Goal: Navigation & Orientation: Find specific page/section

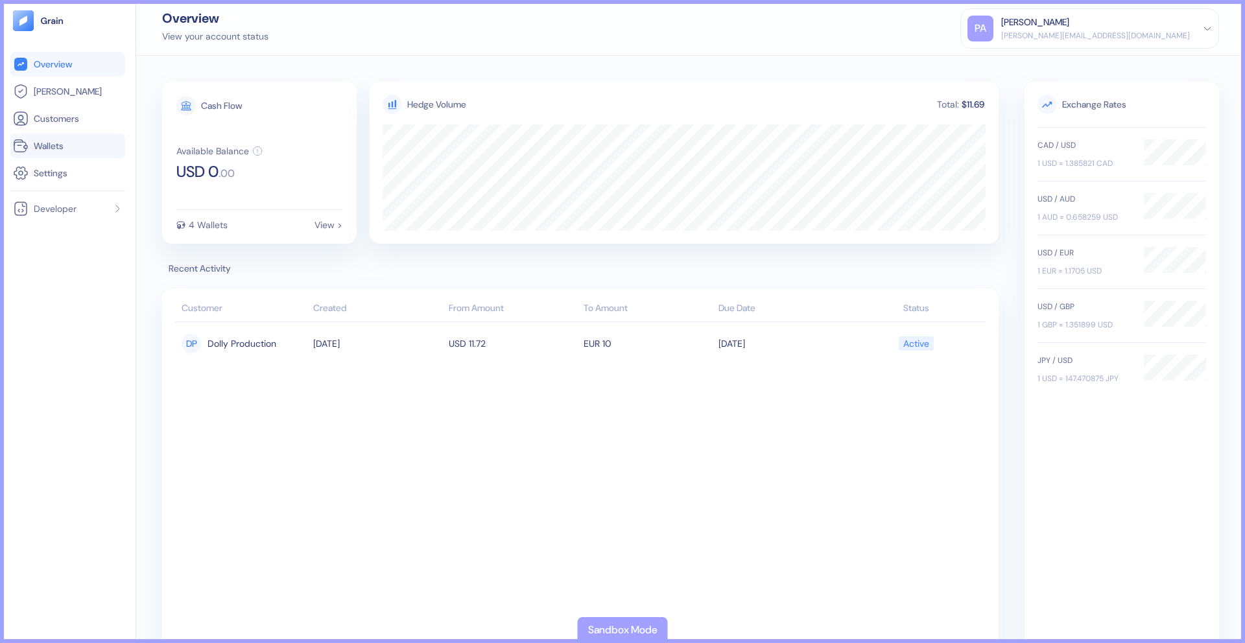
click at [64, 144] on span "Wallets" at bounding box center [49, 145] width 30 height 13
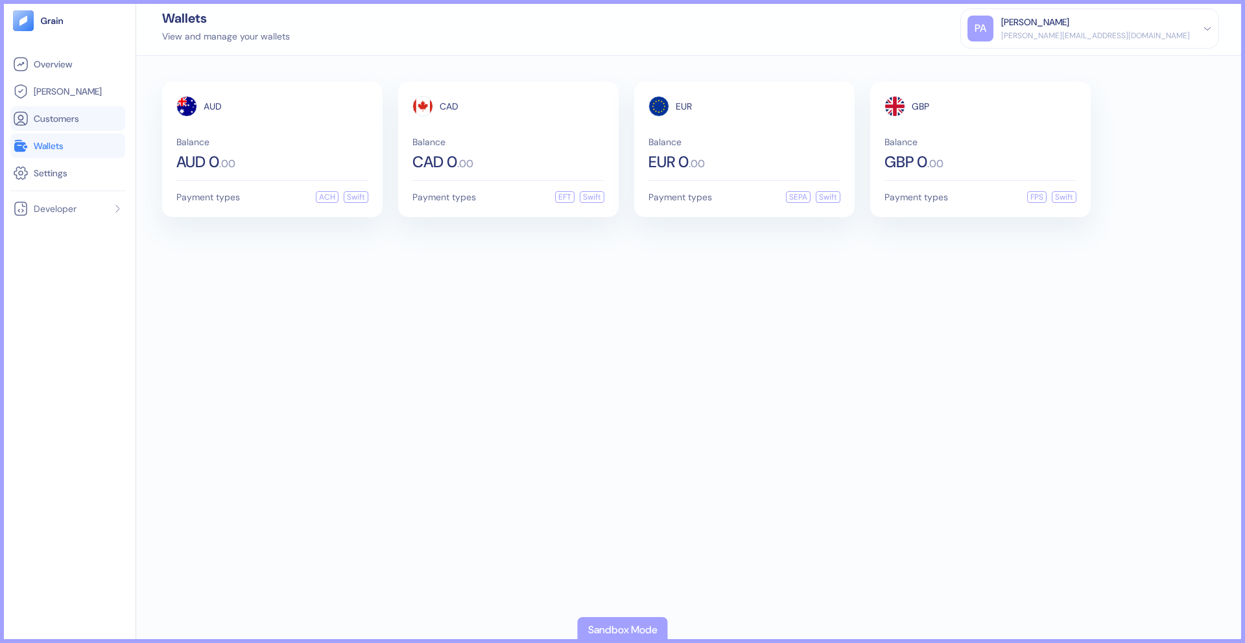
click at [77, 126] on link "Customers" at bounding box center [68, 119] width 110 height 16
